Goal: Task Accomplishment & Management: Use online tool/utility

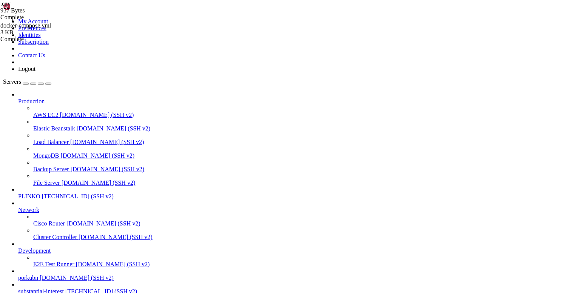
drag, startPoint x: 129, startPoint y: 608, endPoint x: 6, endPoint y: 526, distance: 147.0
copy div "root@substantialinterest:~# docker compose -f /opt/facebook-etl/docker-compose.…"
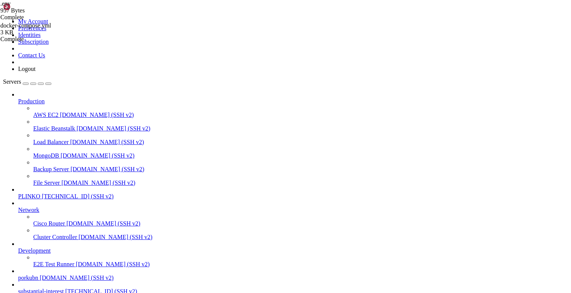
type input "/opt/facebook-etl/partner_fetcher"
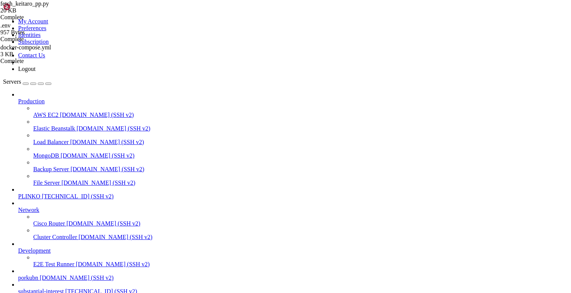
type textarea "main()"
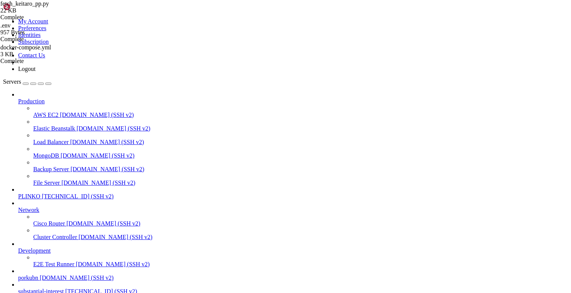
scroll to position [2687, 0]
drag, startPoint x: 112, startPoint y: 649, endPoint x: 6, endPoint y: 532, distance: 158.2
copy div "root@substantialinterest:~# CID=$(docker compose -f /opt/facebook-etl/docker-co…"
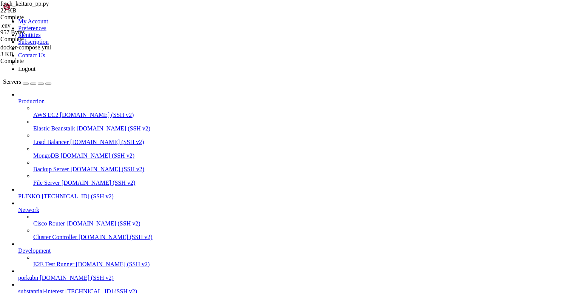
drag, startPoint x: 91, startPoint y: 613, endPoint x: 29, endPoint y: 526, distance: 106.1
drag, startPoint x: 32, startPoint y: 566, endPoint x: 6, endPoint y: 527, distance: 46.4
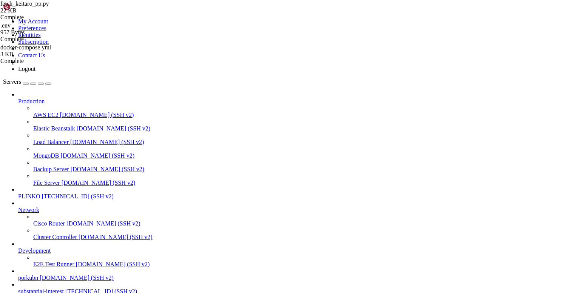
scroll to position [4012, 0]
drag, startPoint x: 120, startPoint y: 699, endPoint x: 6, endPoint y: 536, distance: 198.2
copy div "docker compose -f /opt/facebook-etl/docker-compose.yml -p facebook-etl exec -T …"
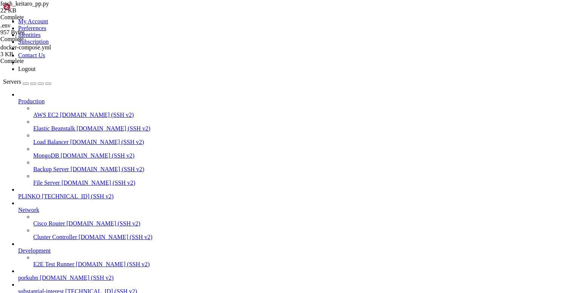
drag, startPoint x: 92, startPoint y: 662, endPoint x: 6, endPoint y: 551, distance: 140.5
copy div "root@substantialinterest:~# docker compose -f /opt/facebook-etl/docker-compose.…"
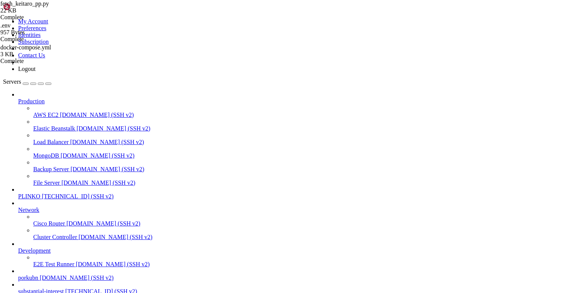
scroll to position [4301, 0]
drag, startPoint x: 74, startPoint y: 613, endPoint x: 61, endPoint y: 635, distance: 25.6
drag, startPoint x: 61, startPoint y: 635, endPoint x: 6, endPoint y: 558, distance: 95.0
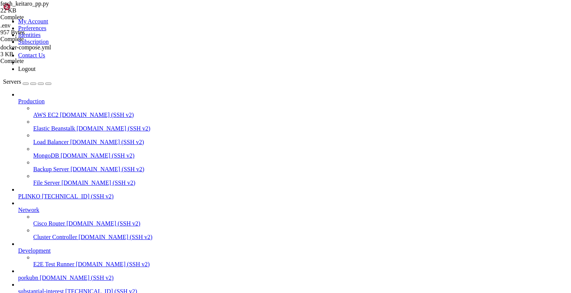
copy div "root@substantialinterest:~# docker compose -f /opt/facebook-etl/docker-compose.…"
